Goal: Find specific page/section: Find specific page/section

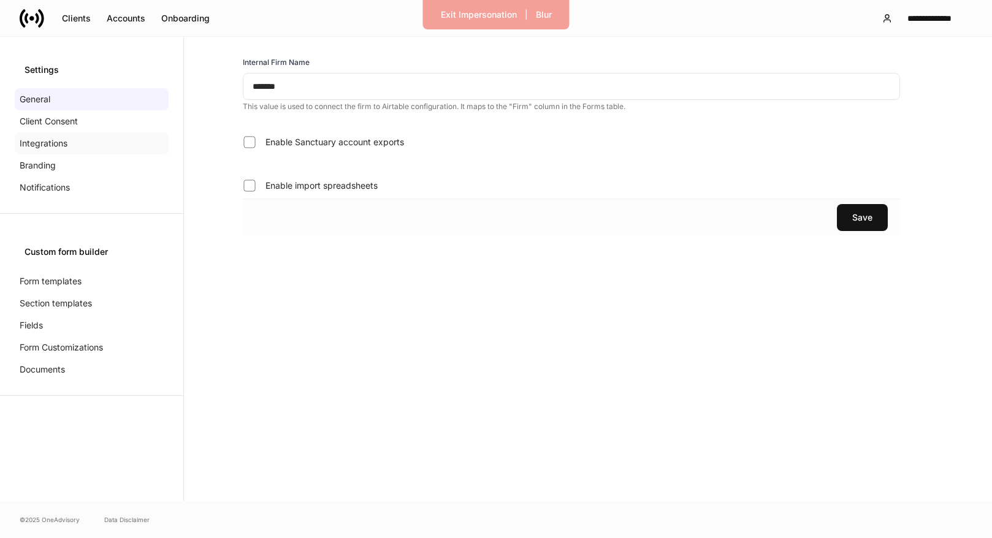
click at [67, 146] on p "Integrations" at bounding box center [44, 143] width 48 height 12
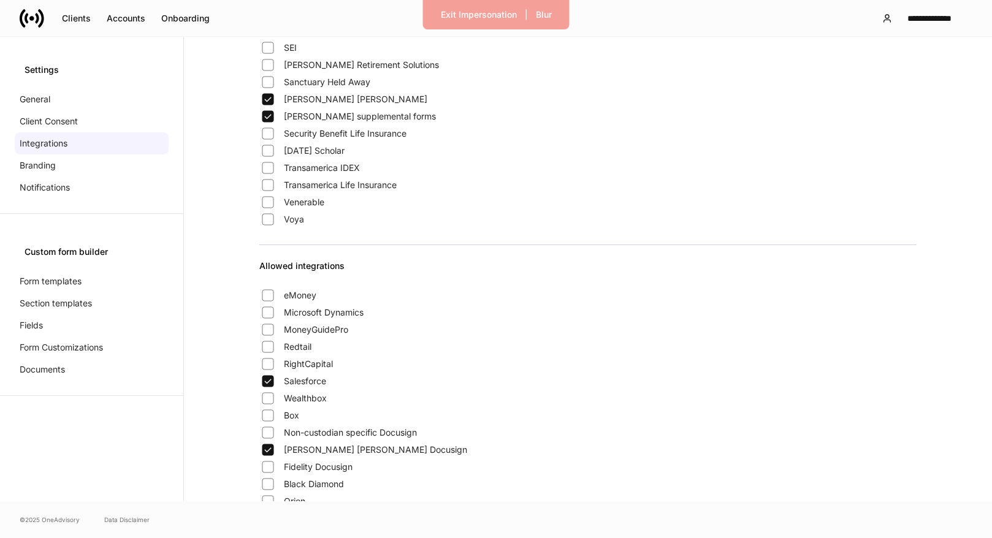
scroll to position [999, 0]
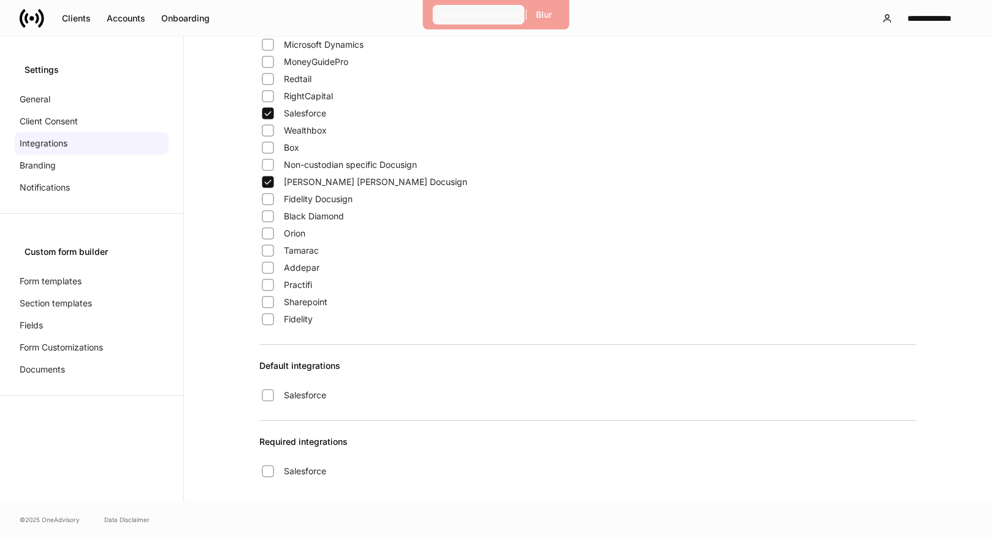
click at [497, 17] on div "Exit Impersonation" at bounding box center [479, 15] width 76 height 12
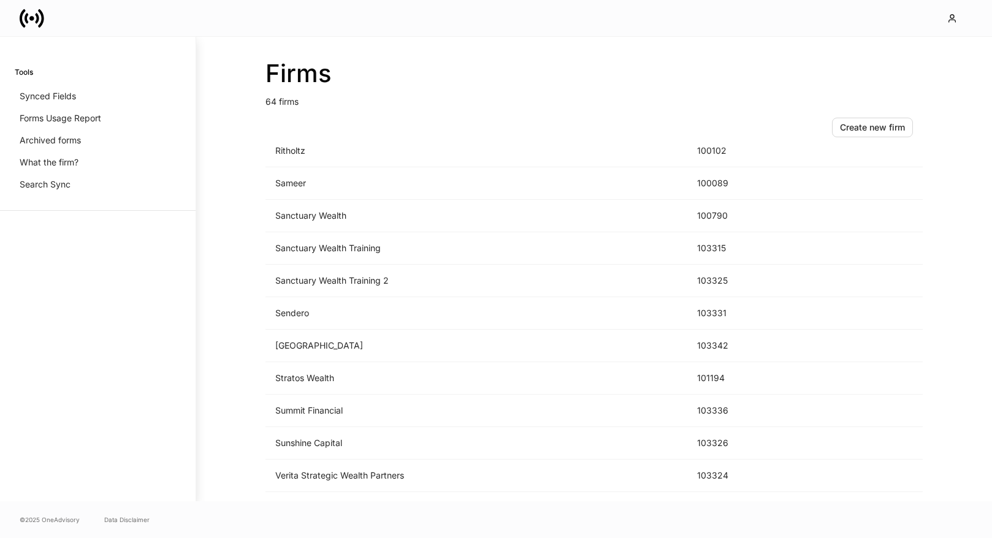
scroll to position [1781, 0]
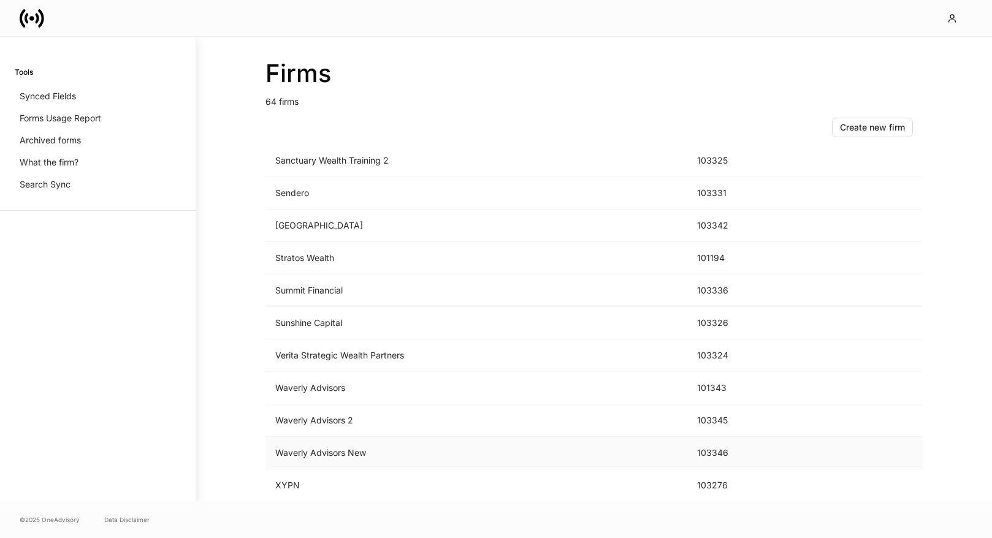
click at [452, 453] on td "Waverly Advisors New" at bounding box center [476, 453] width 422 height 32
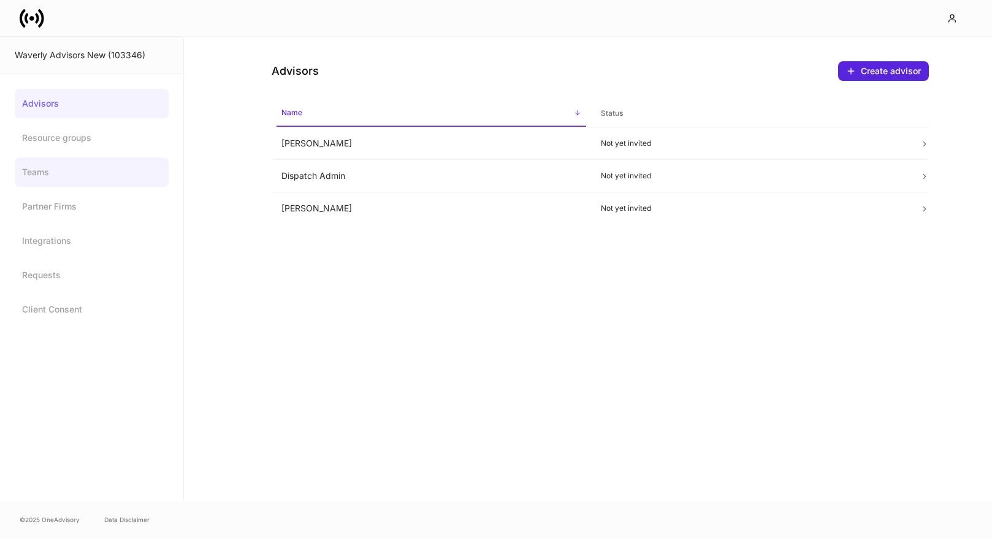
click at [90, 165] on link "Teams" at bounding box center [92, 172] width 154 height 29
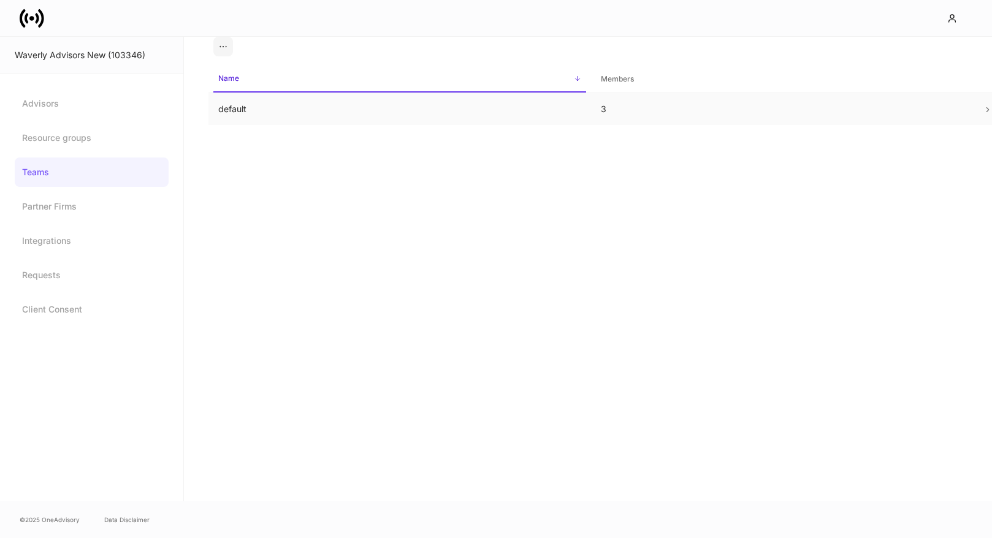
click at [283, 102] on td "default" at bounding box center [399, 109] width 383 height 32
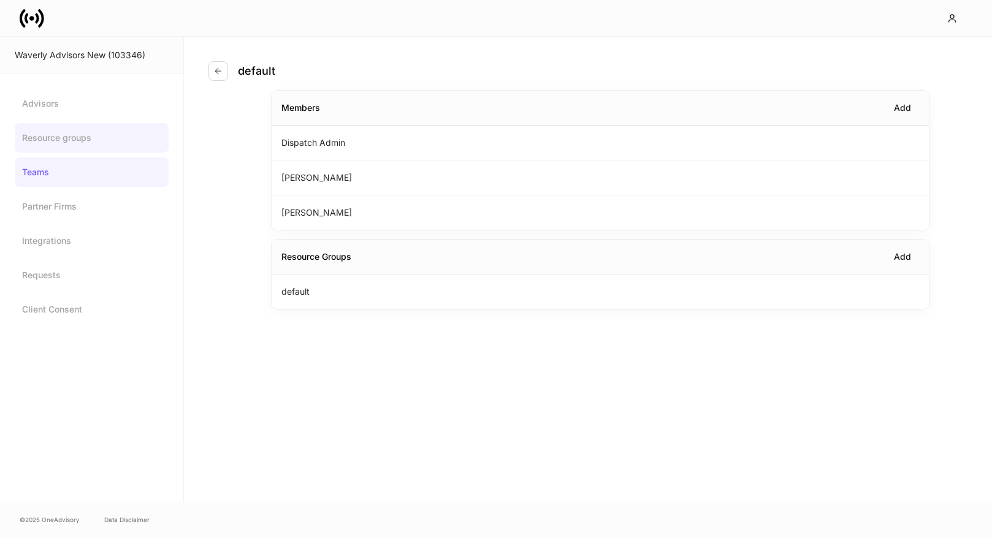
click at [82, 135] on link "Resource groups" at bounding box center [92, 137] width 154 height 29
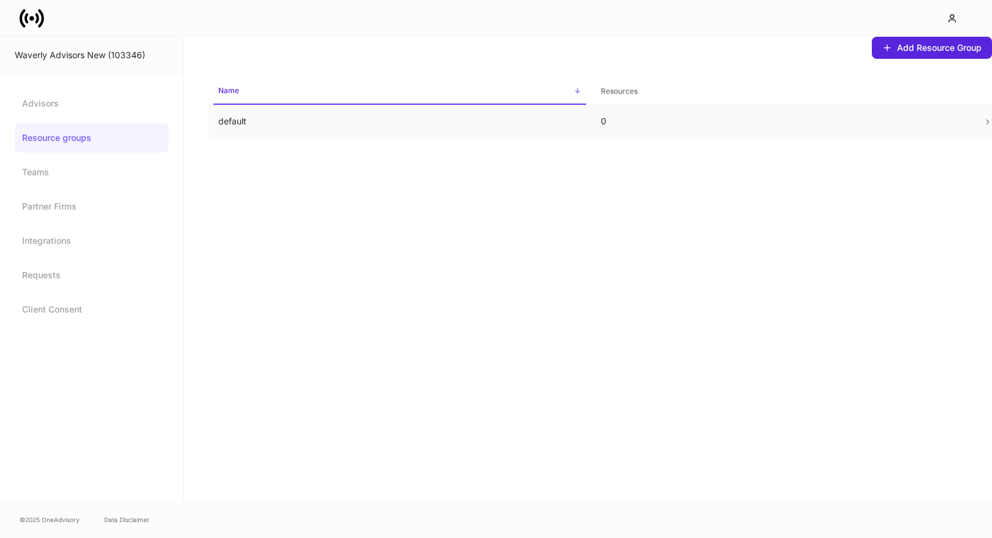
click at [226, 126] on p "default" at bounding box center [399, 121] width 363 height 12
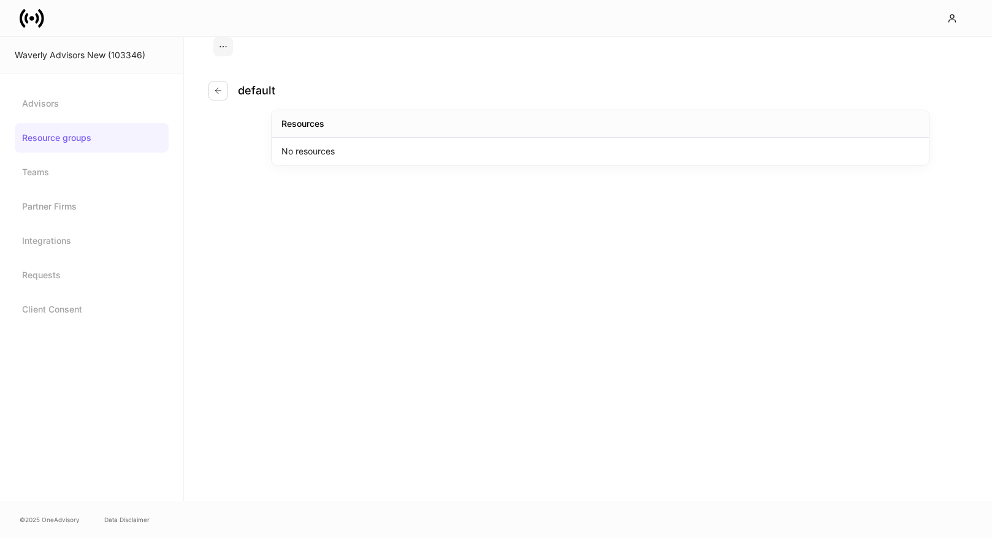
click at [319, 150] on p "No resources" at bounding box center [307, 151] width 53 height 12
click at [69, 184] on link "Teams" at bounding box center [92, 172] width 154 height 29
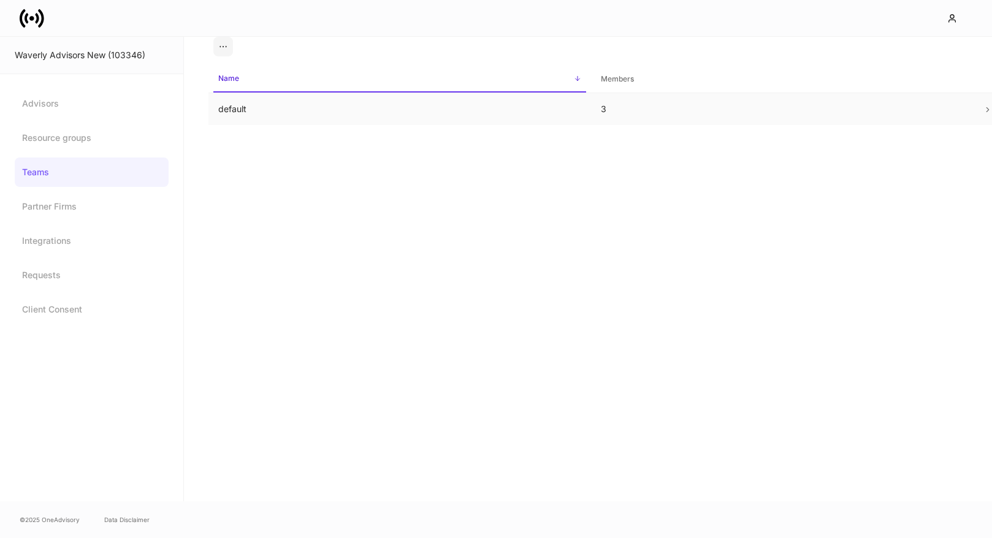
click at [240, 109] on td "default" at bounding box center [399, 109] width 383 height 32
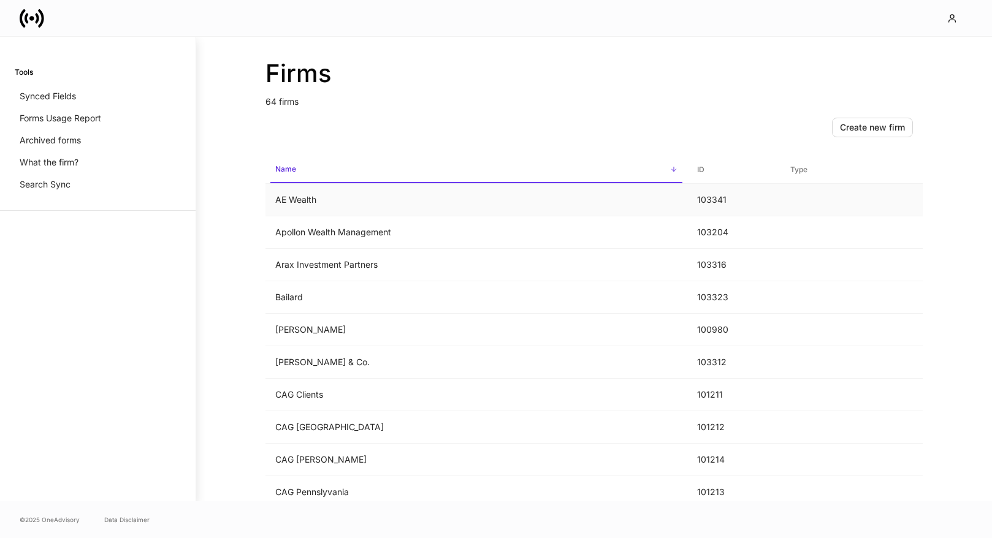
click at [438, 196] on td "AE Wealth" at bounding box center [476, 200] width 422 height 32
